Goal: Task Accomplishment & Management: Complete application form

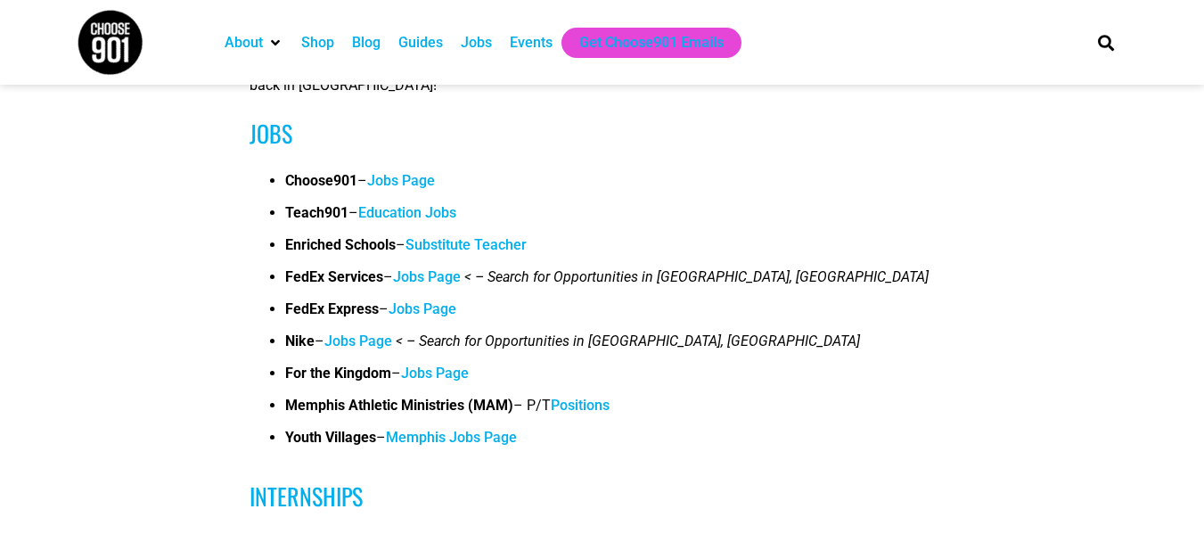
scroll to position [627, 0]
click at [467, 374] on link "Jobs Page" at bounding box center [435, 372] width 68 height 17
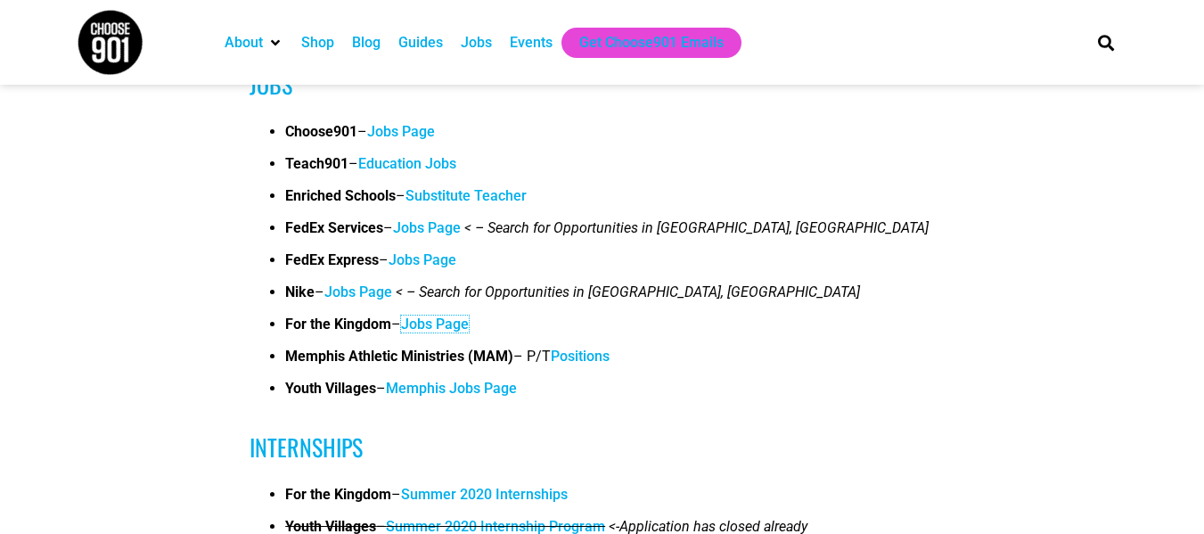
scroll to position [676, 0]
click at [393, 135] on link "Jobs Page" at bounding box center [401, 130] width 68 height 17
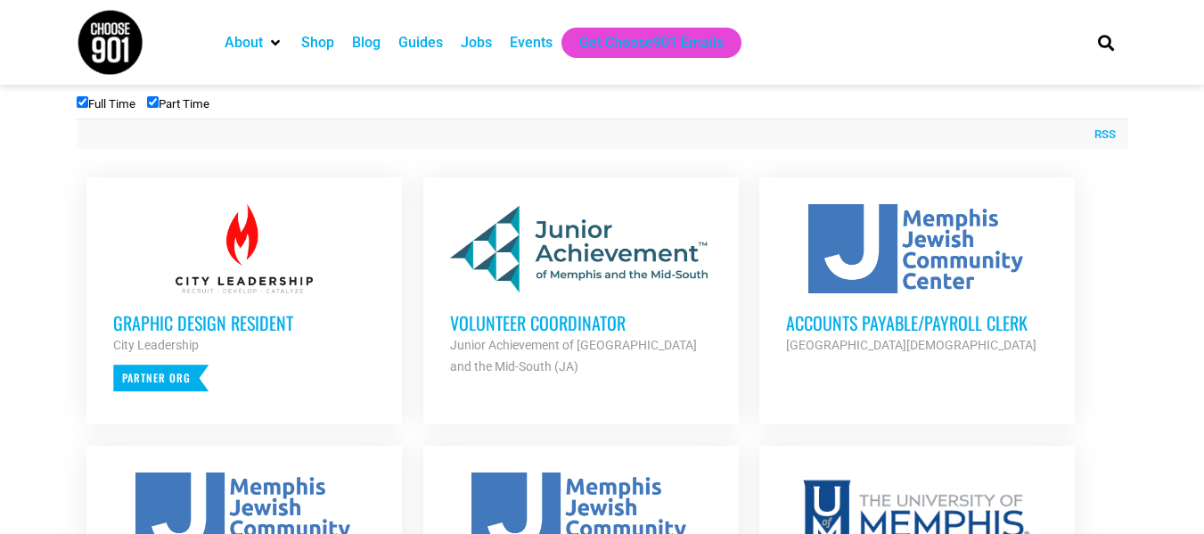
scroll to position [641, 0]
click at [556, 325] on h3 "Volunteer Coordinator" at bounding box center [581, 321] width 262 height 23
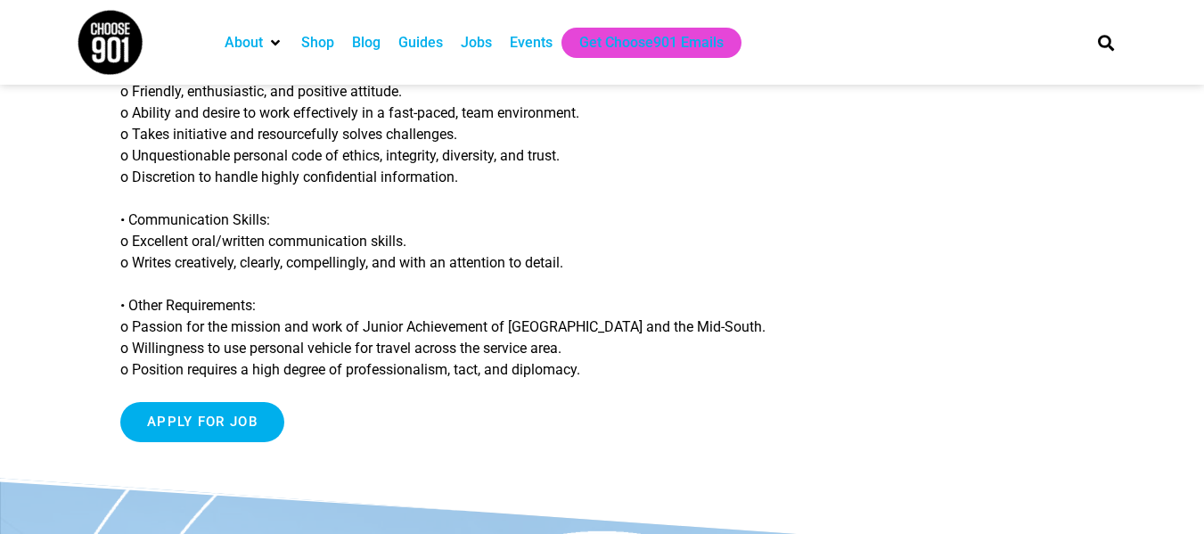
scroll to position [1670, 0]
click at [215, 401] on input "Apply for job" at bounding box center [202, 421] width 164 height 40
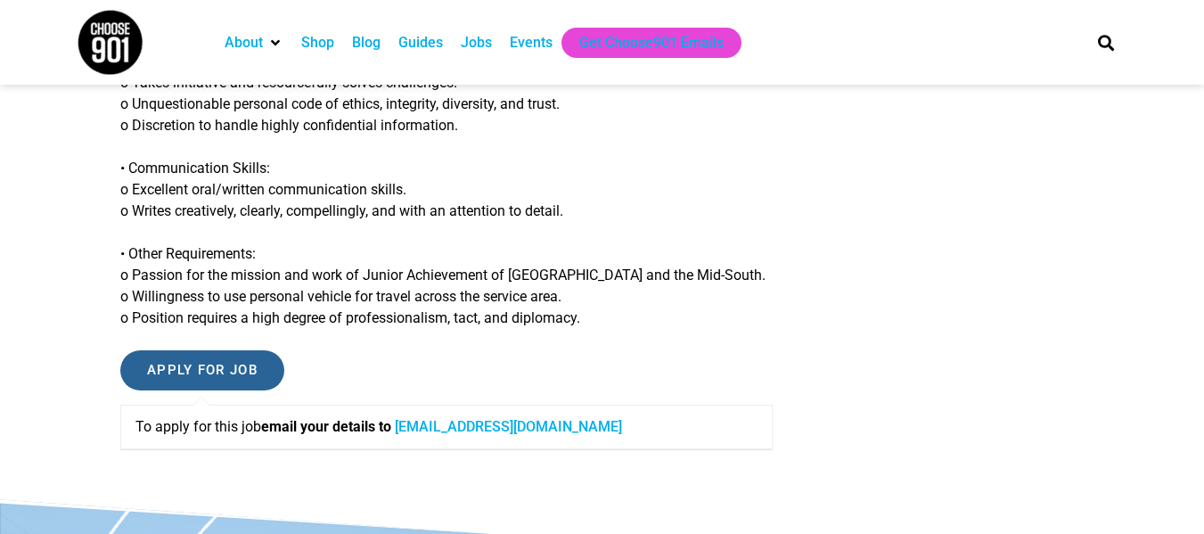
scroll to position [1875, 0]
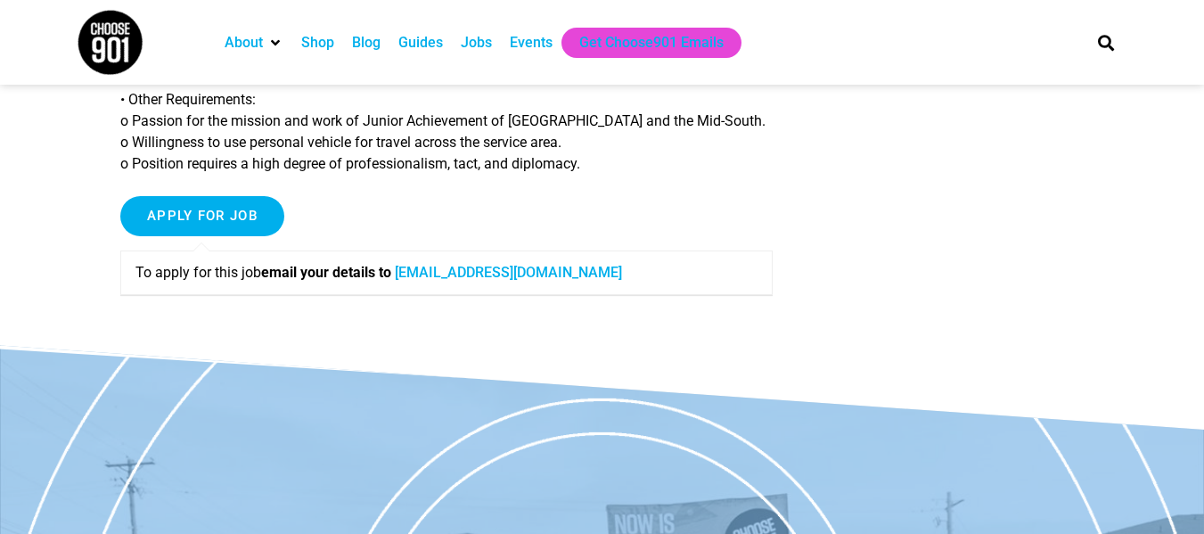
click at [555, 264] on link "sfrench@jamemphis.org" at bounding box center [508, 272] width 227 height 17
drag, startPoint x: 405, startPoint y: 251, endPoint x: 563, endPoint y: 231, distance: 160.0
click at [563, 251] on div "To apply for this job email your details to sfrench@jamemphis.org" at bounding box center [446, 273] width 653 height 45
copy link "sfrench@jamemphis.org"
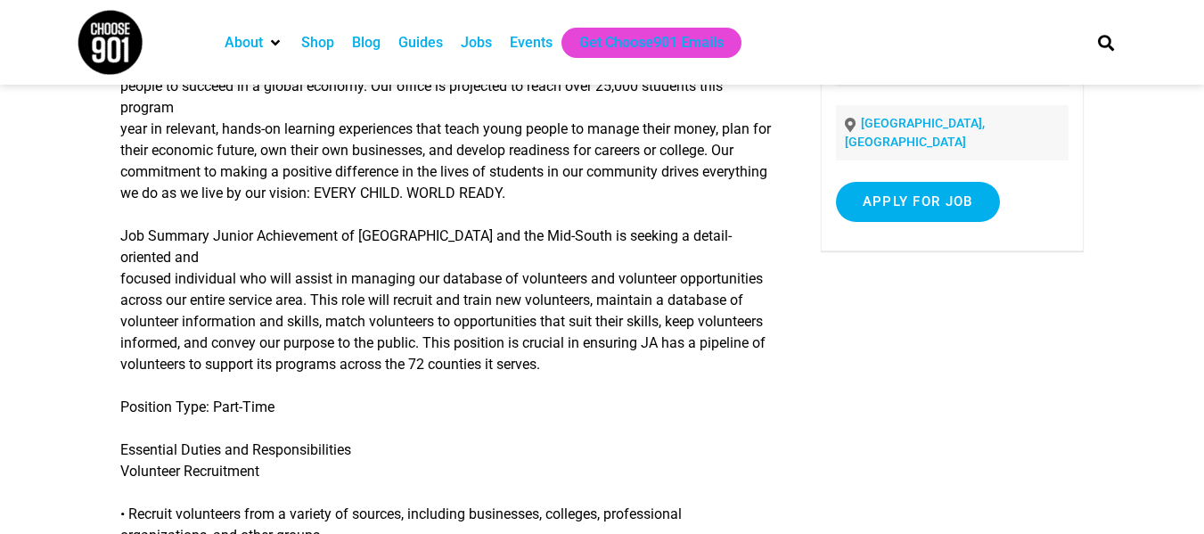
scroll to position [264, 0]
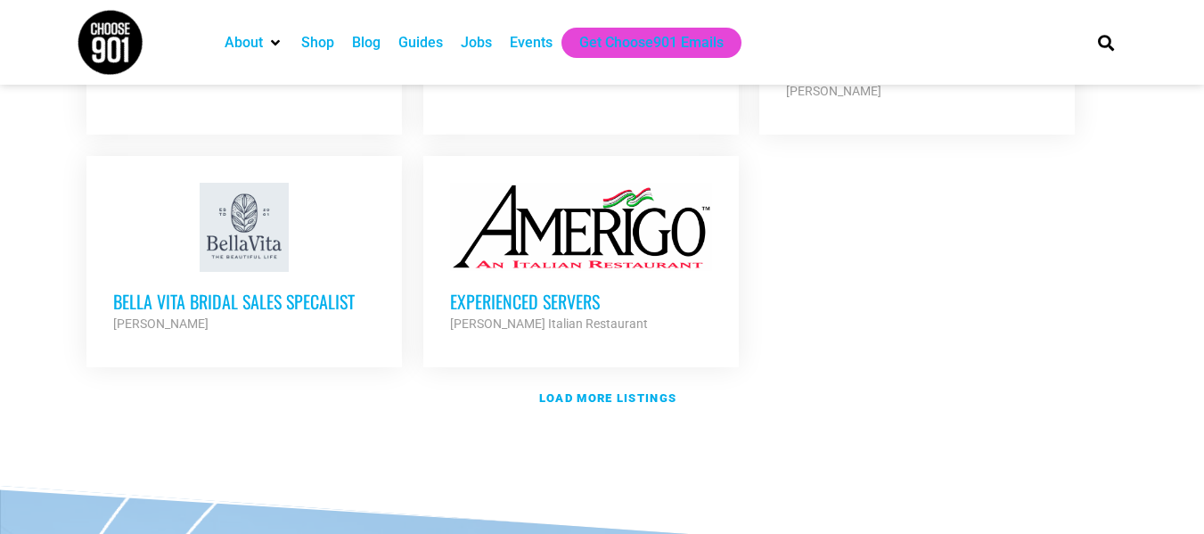
scroll to position [2236, 0]
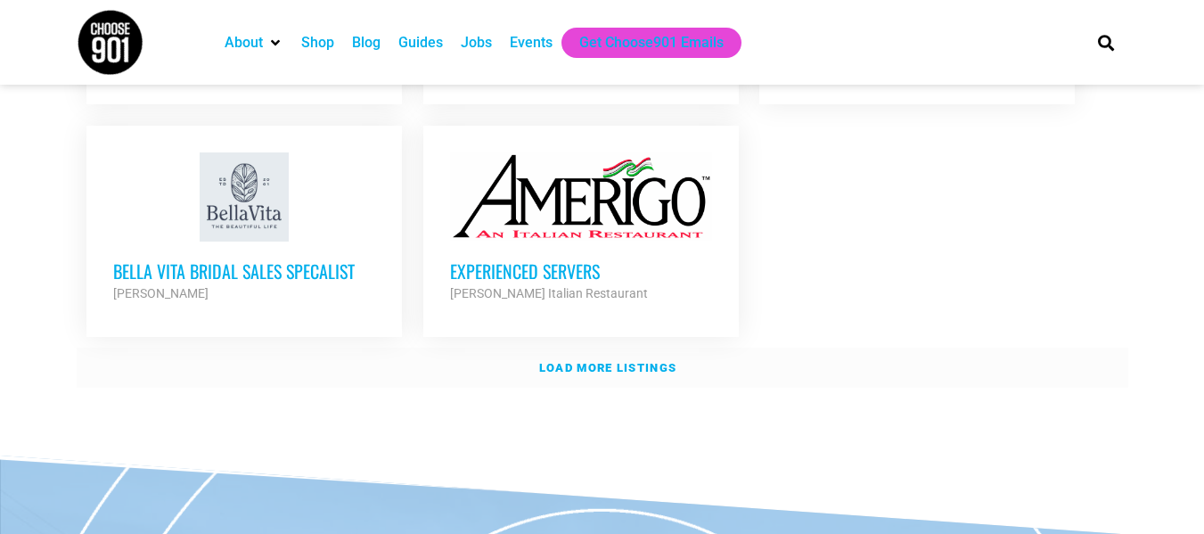
click at [642, 348] on link "Load more listings" at bounding box center [603, 368] width 1052 height 41
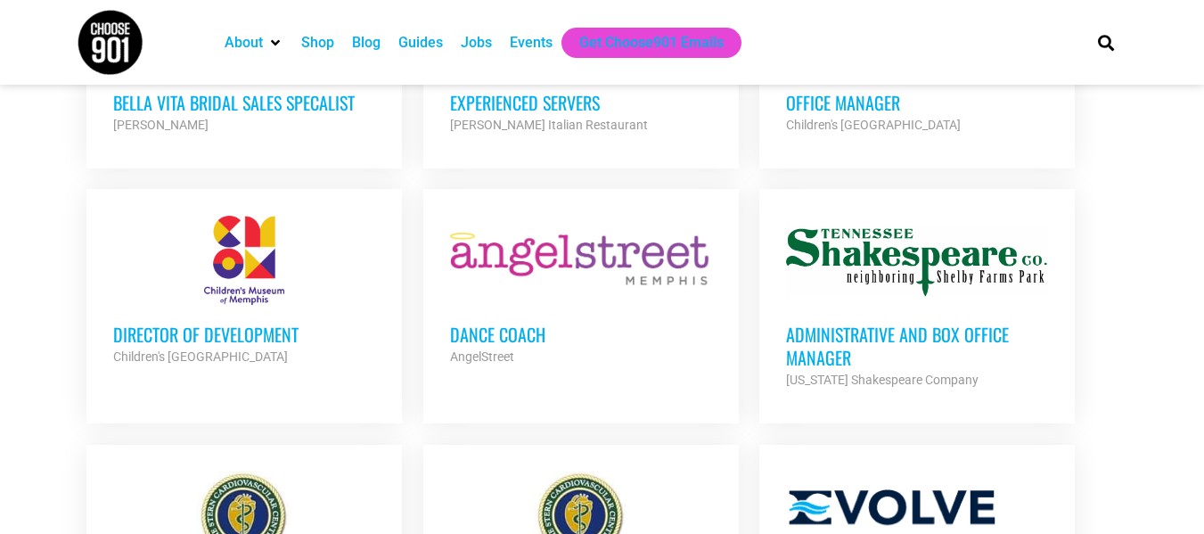
scroll to position [2404, 0]
click at [205, 324] on h3 "Director of Development" at bounding box center [244, 335] width 262 height 23
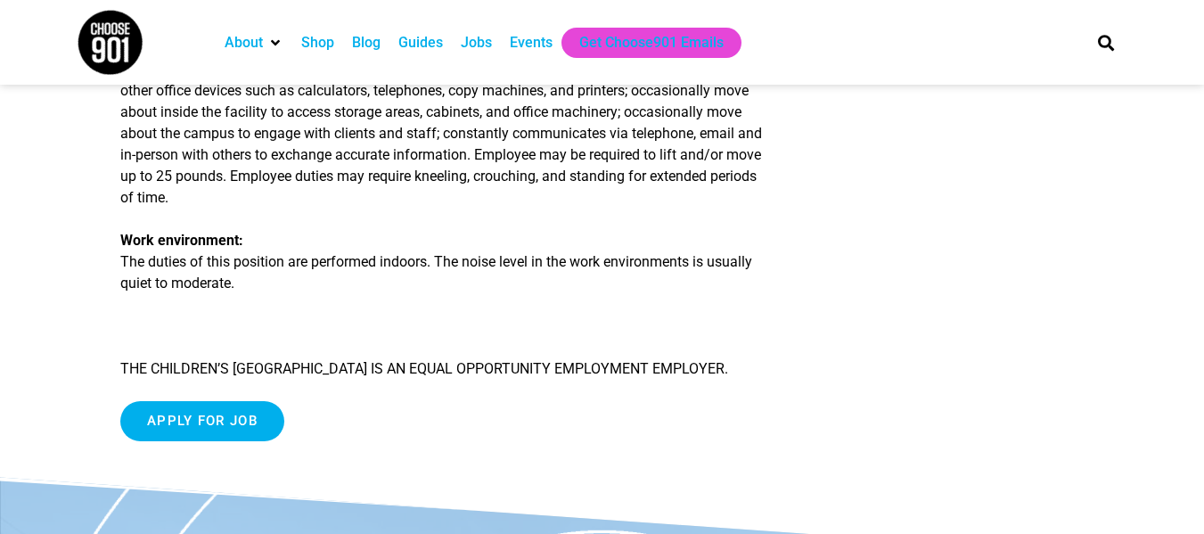
scroll to position [2304, 0]
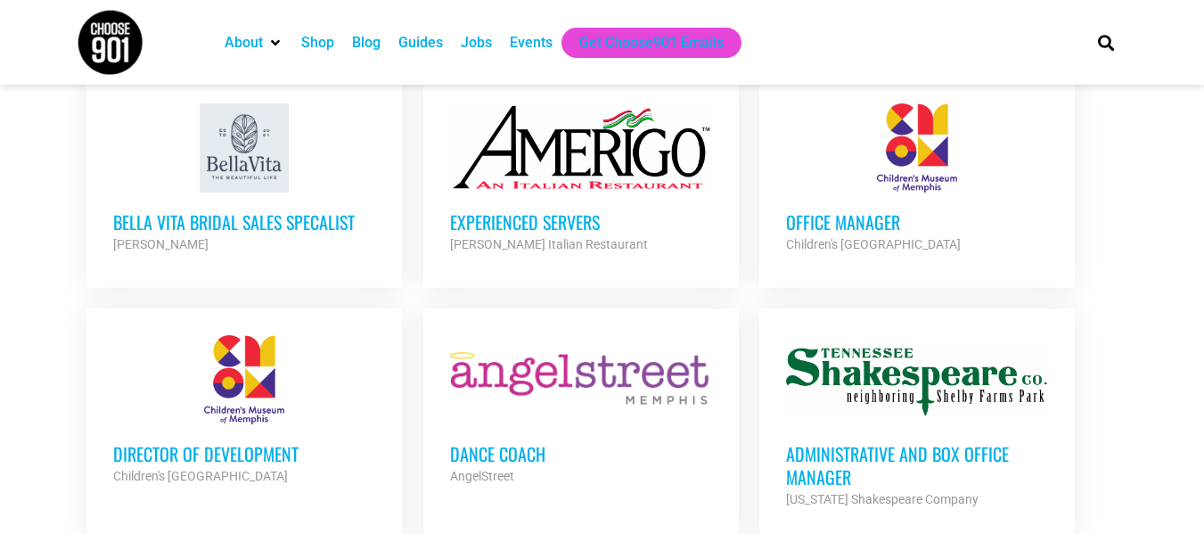
click at [887, 210] on h3 "Office Manager" at bounding box center [917, 221] width 262 height 23
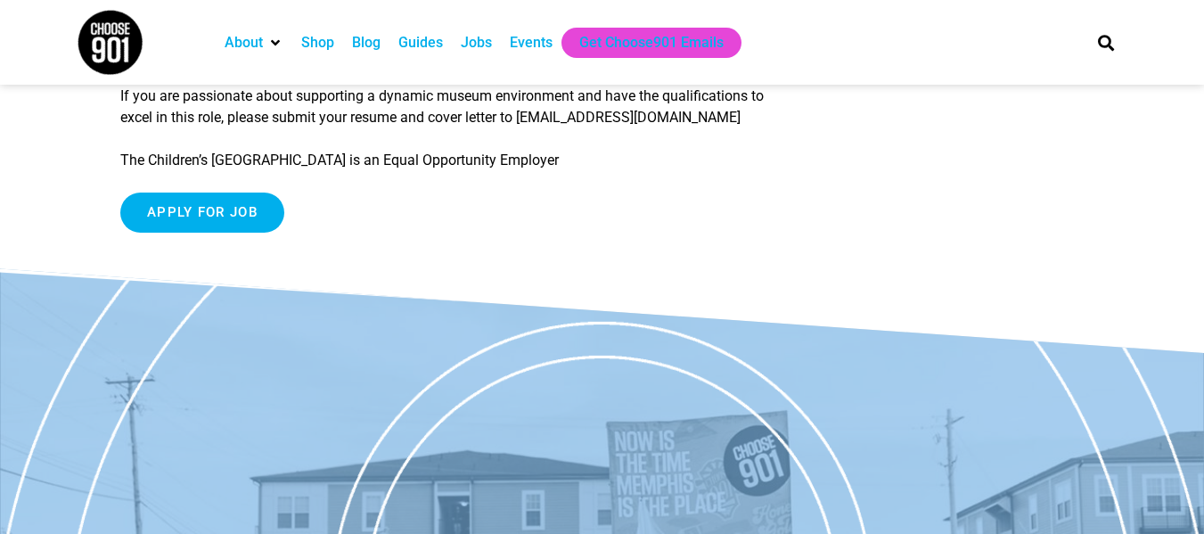
scroll to position [2455, 0]
click at [250, 218] on input "Apply for job" at bounding box center [202, 213] width 164 height 40
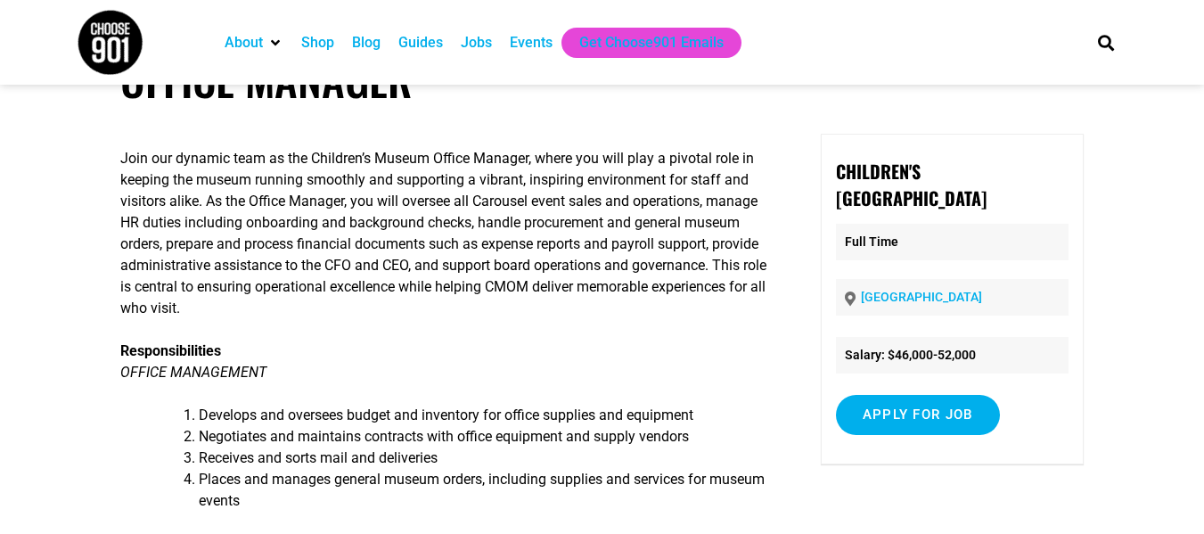
scroll to position [0, 0]
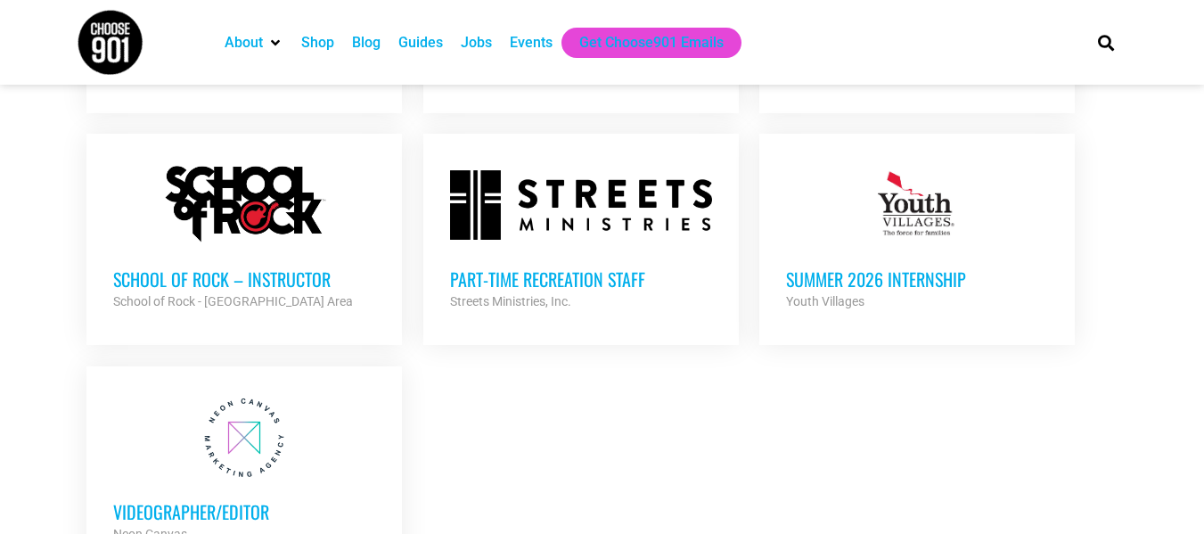
scroll to position [3865, 0]
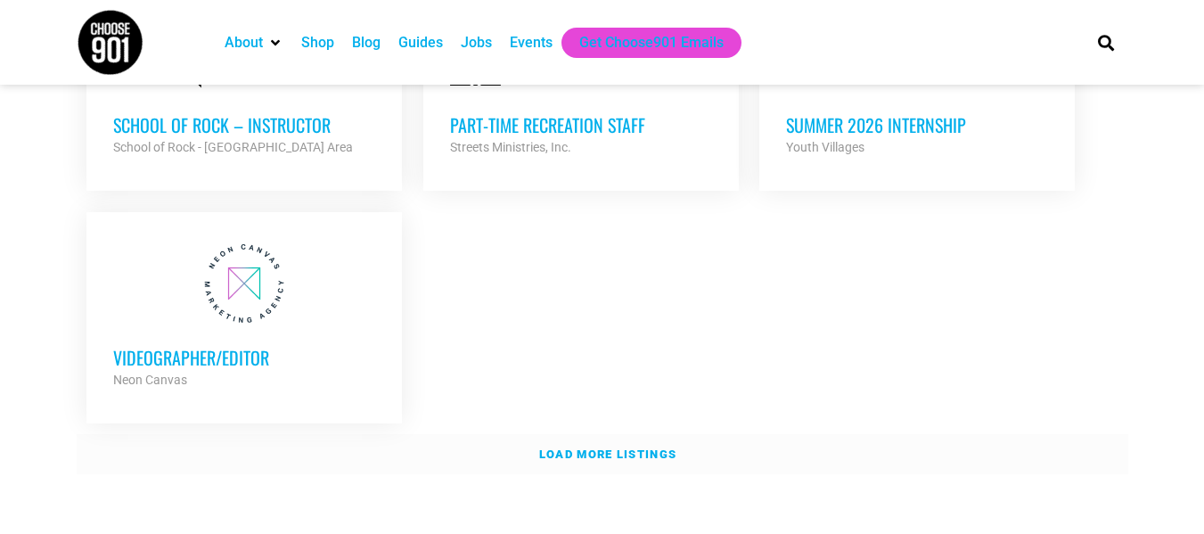
click at [621, 434] on link "Load more listings" at bounding box center [603, 454] width 1052 height 41
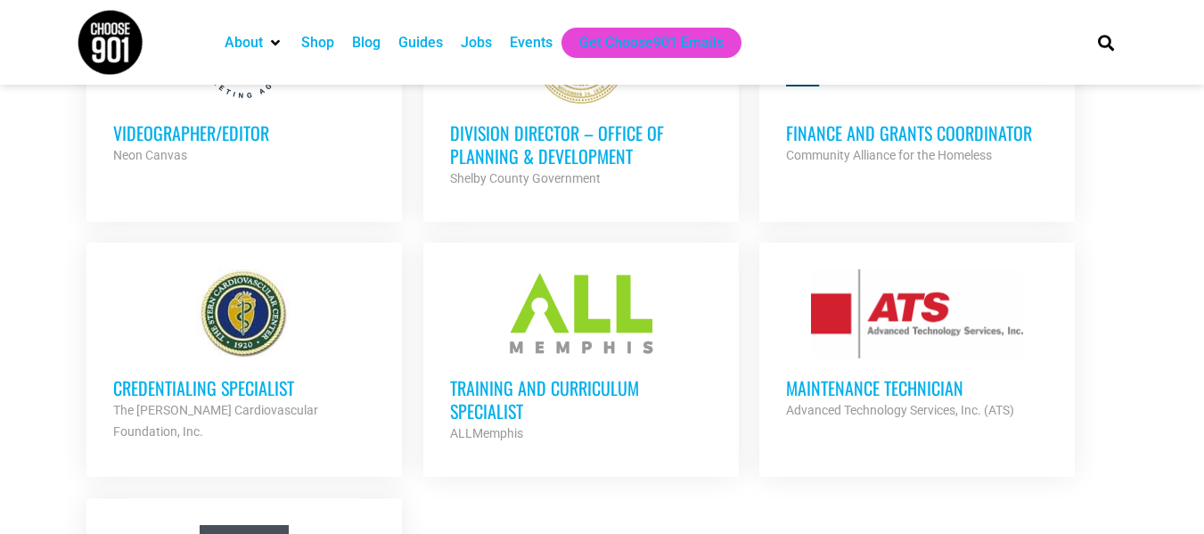
scroll to position [4085, 0]
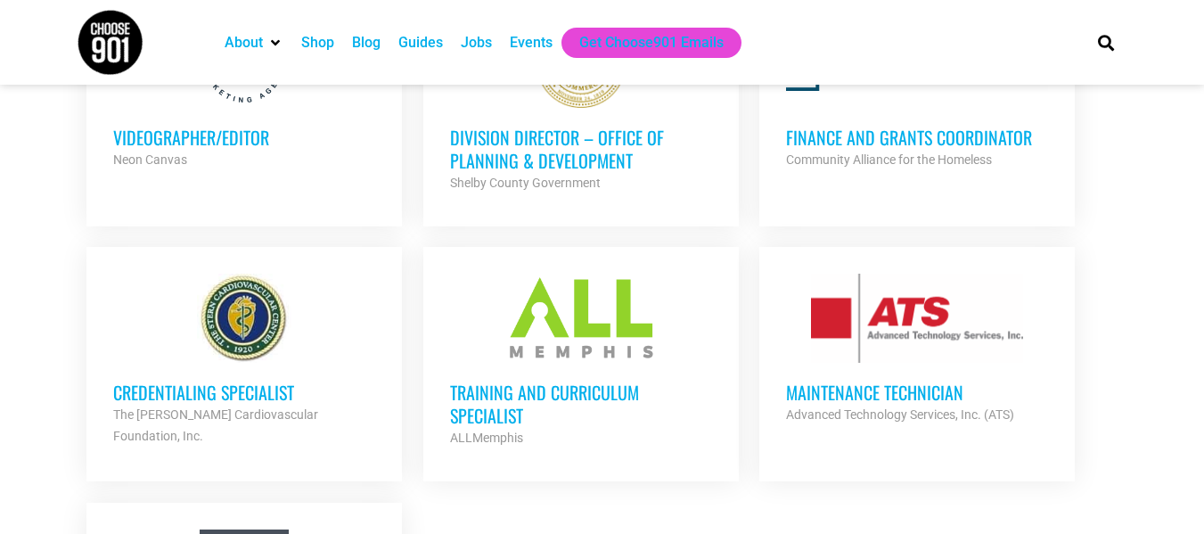
click at [603, 274] on div at bounding box center [581, 318] width 262 height 89
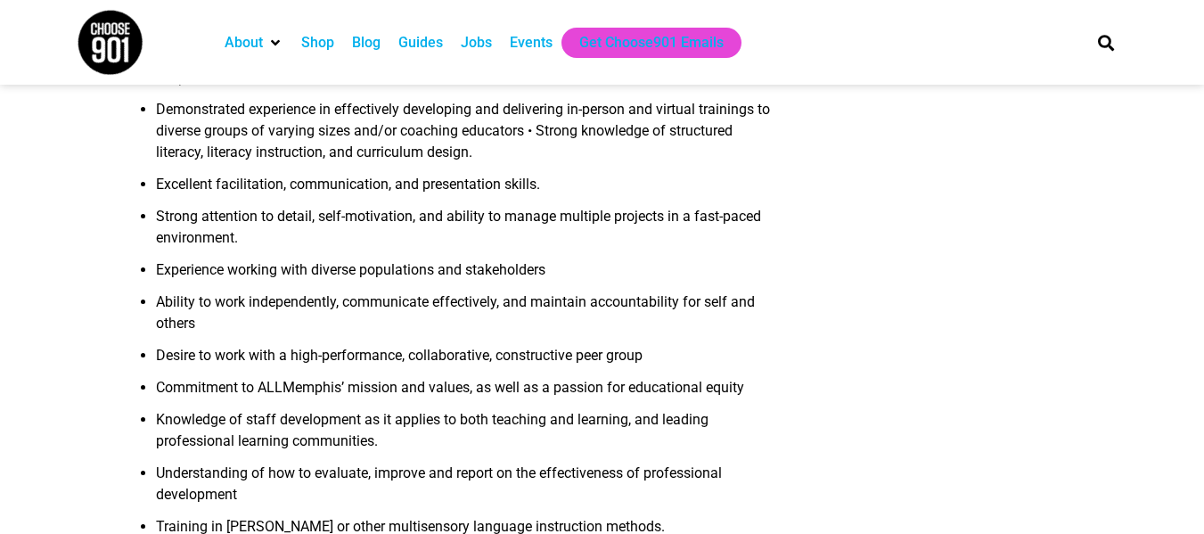
scroll to position [1439, 0]
